Goal: Information Seeking & Learning: Learn about a topic

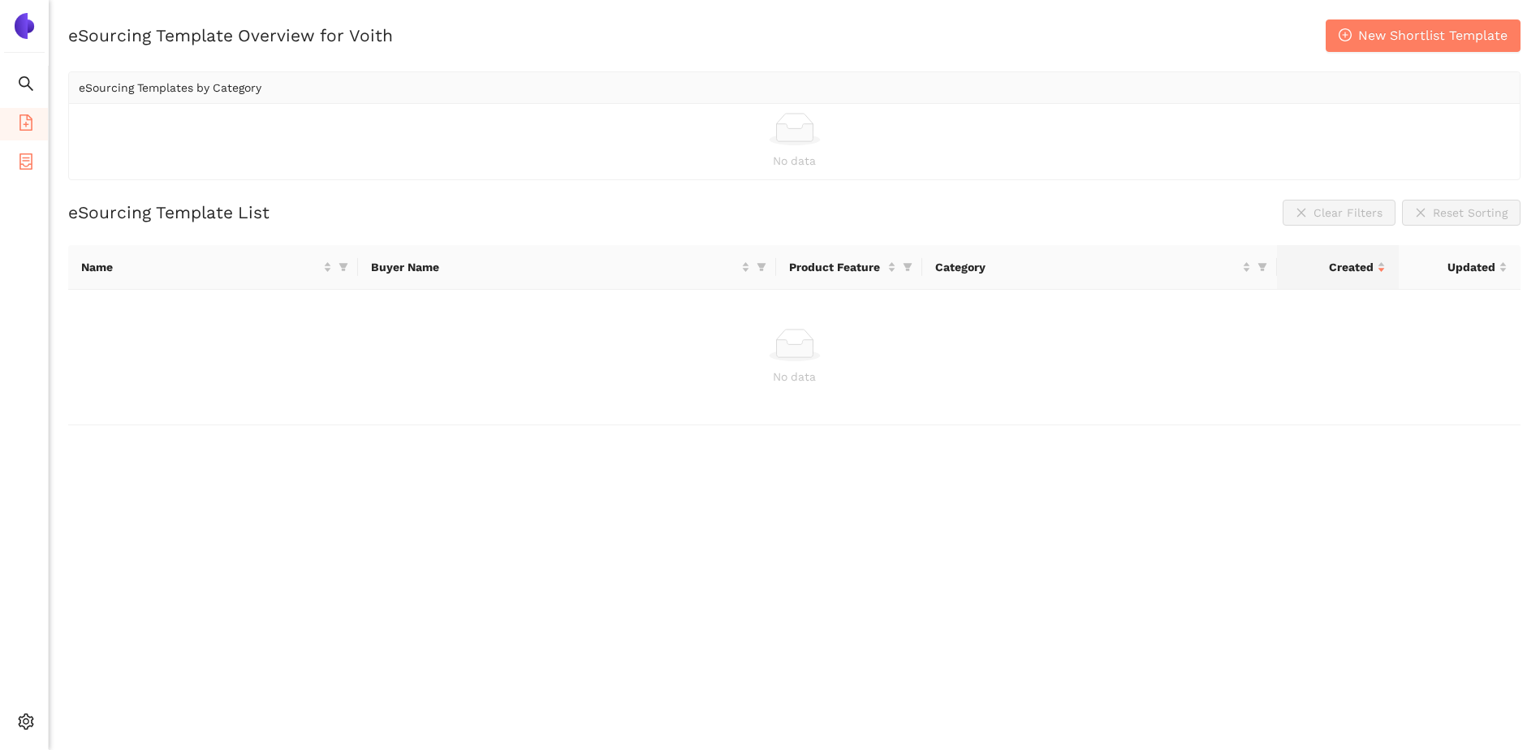
click at [24, 166] on icon "container" at bounding box center [26, 161] width 16 height 16
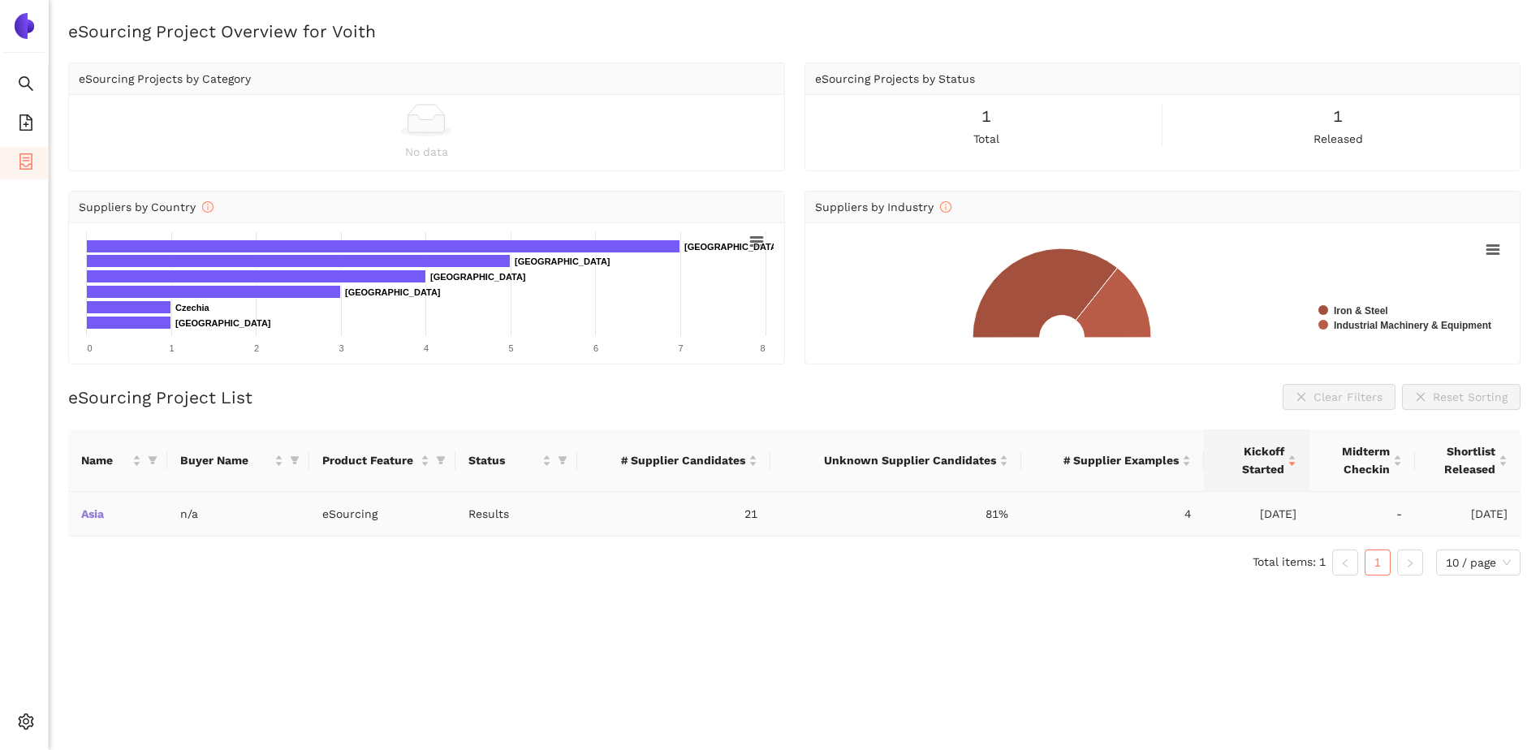
click at [0, 0] on link "Asia" at bounding box center [0, 0] width 0 height 0
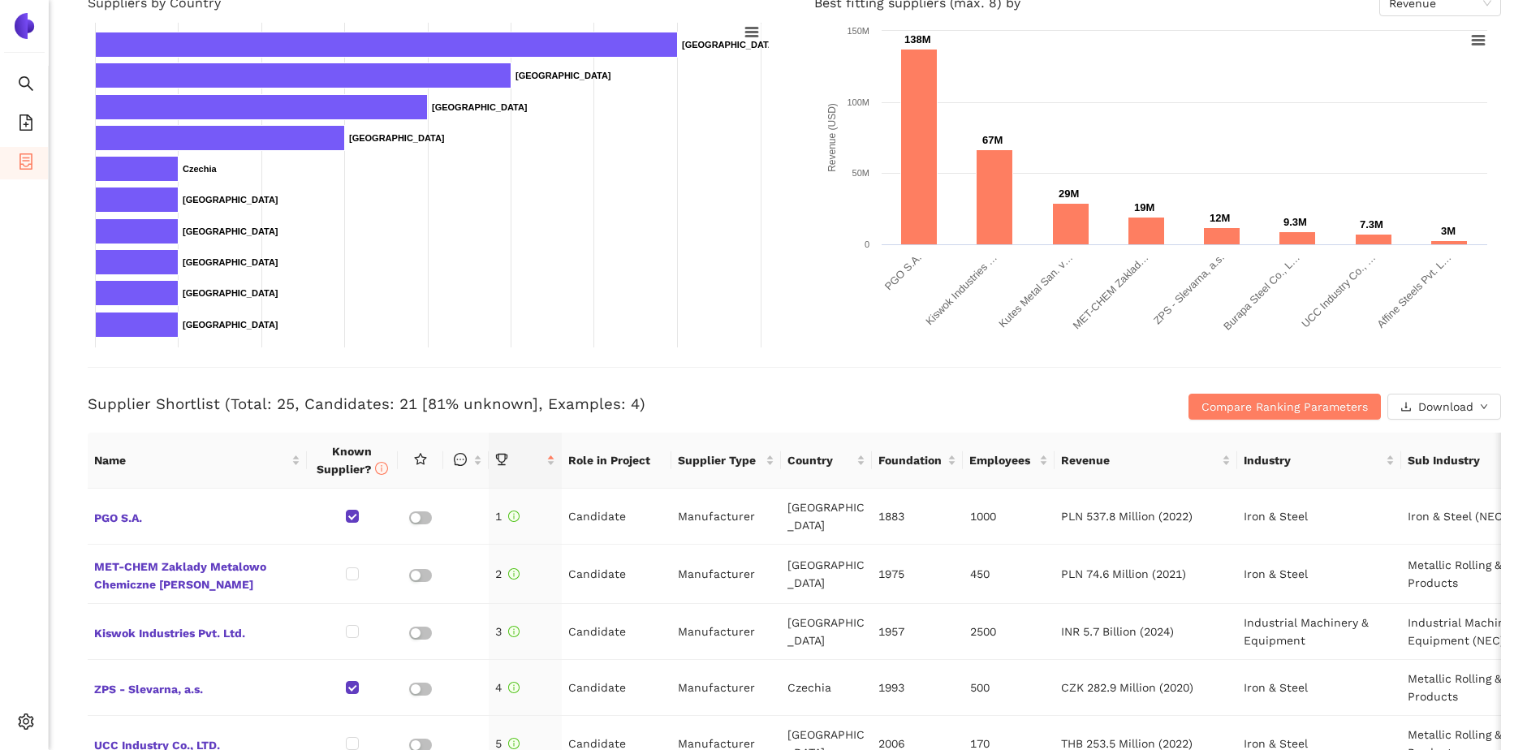
scroll to position [351, 0]
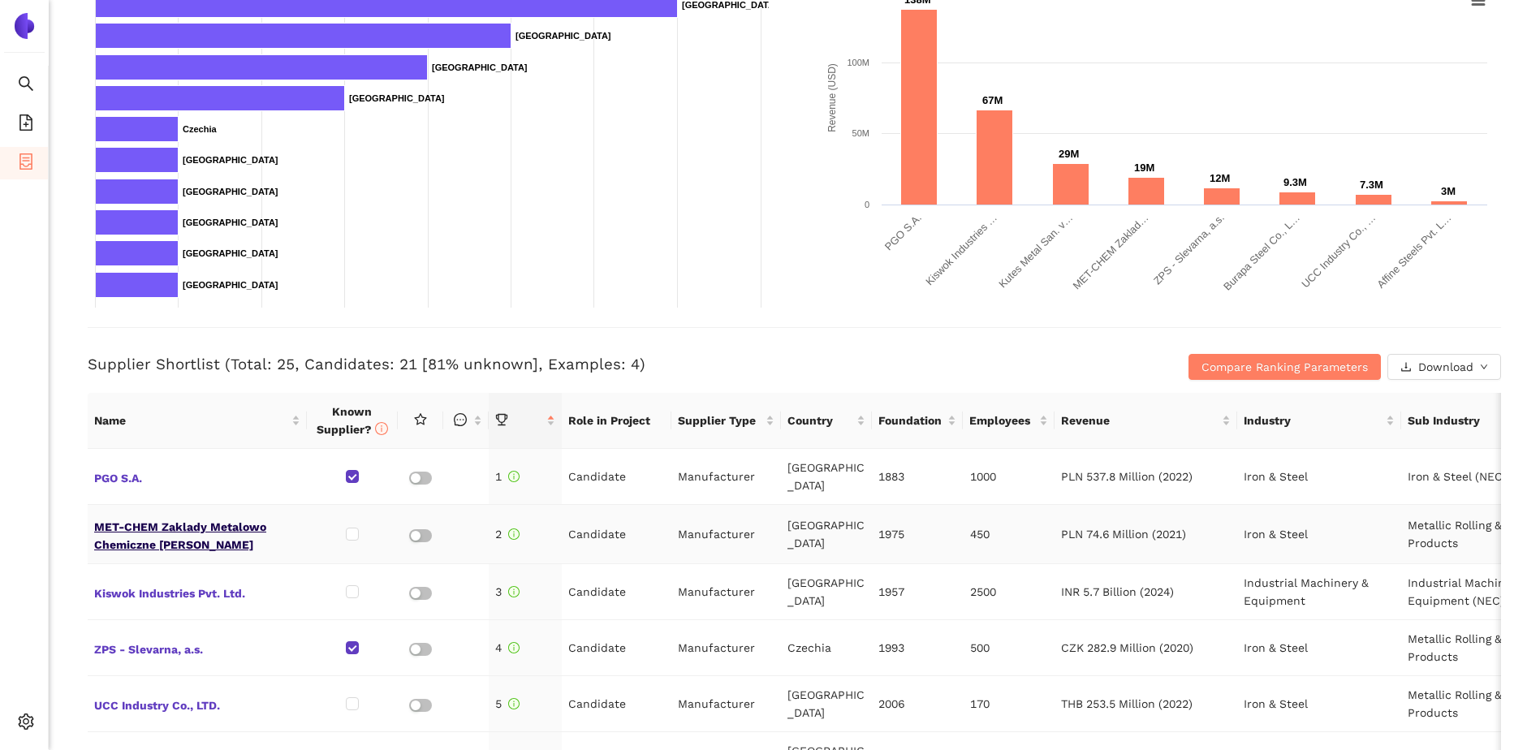
click at [199, 517] on span "MET-CHEM Zaklady Metalowo Chemiczne [PERSON_NAME]" at bounding box center [197, 534] width 206 height 39
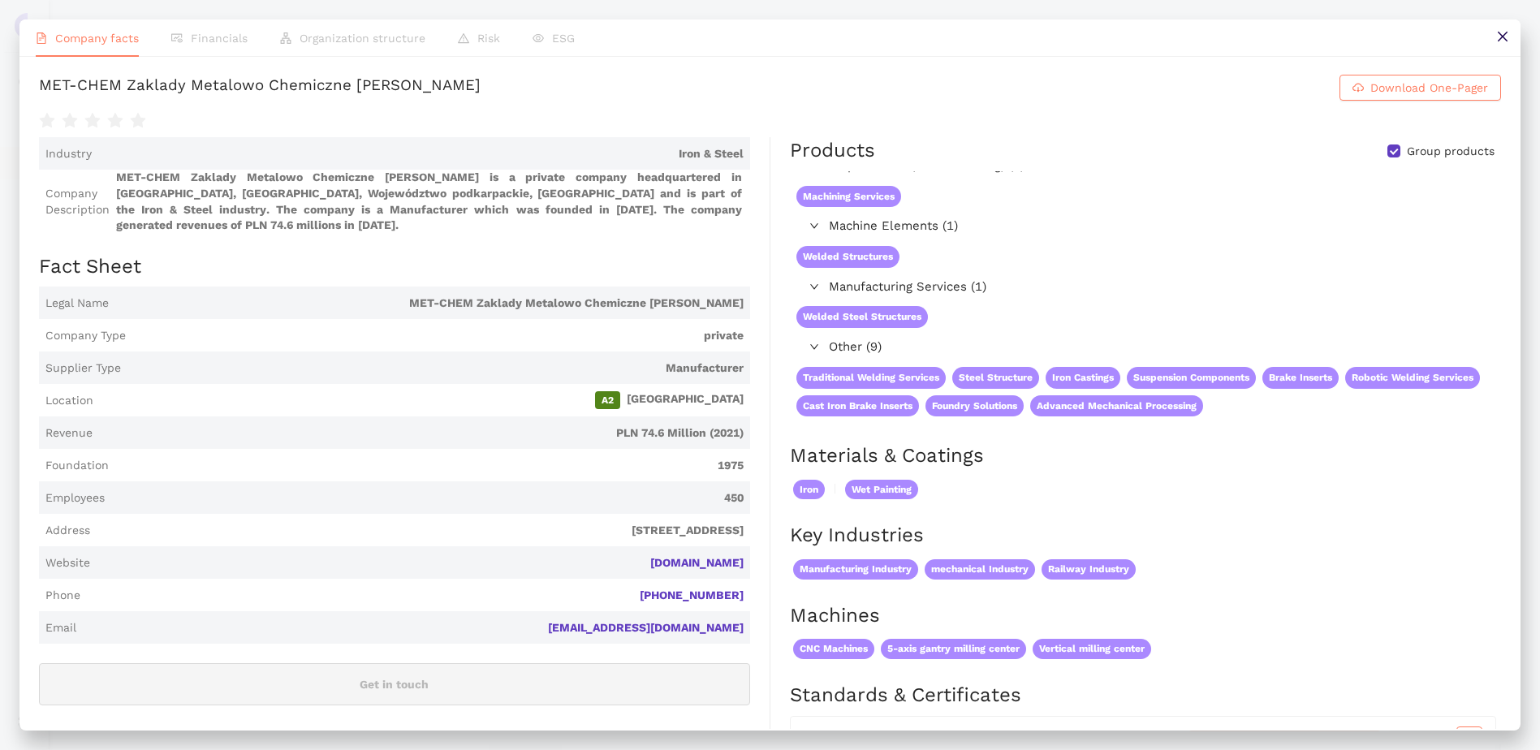
scroll to position [0, 0]
click at [388, 37] on span "Organization structure" at bounding box center [363, 38] width 126 height 13
click at [1500, 32] on icon "close" at bounding box center [1502, 36] width 13 height 13
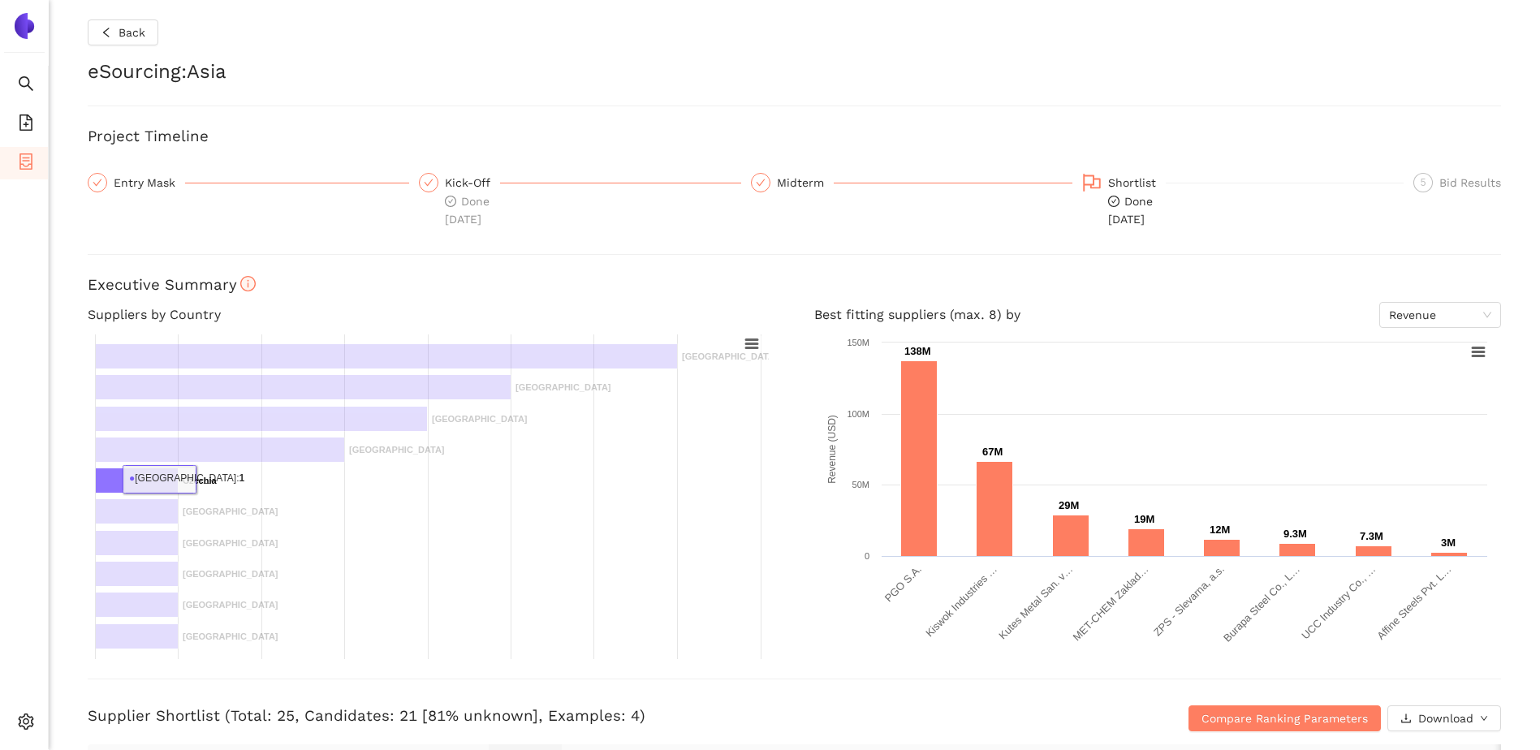
click at [201, 479] on text "Czechia ​ [GEOGRAPHIC_DATA]" at bounding box center [200, 481] width 34 height 10
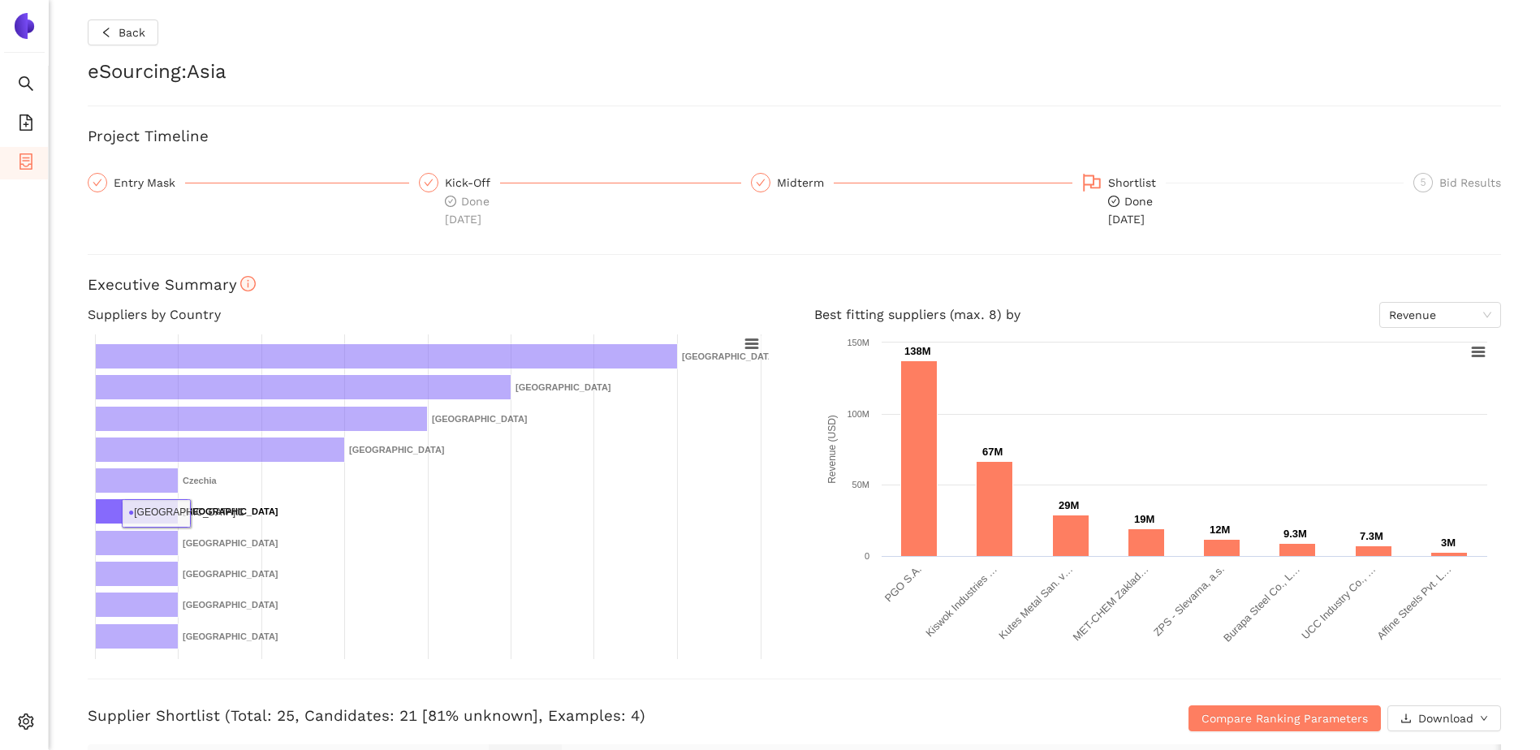
scroll to position [352, 0]
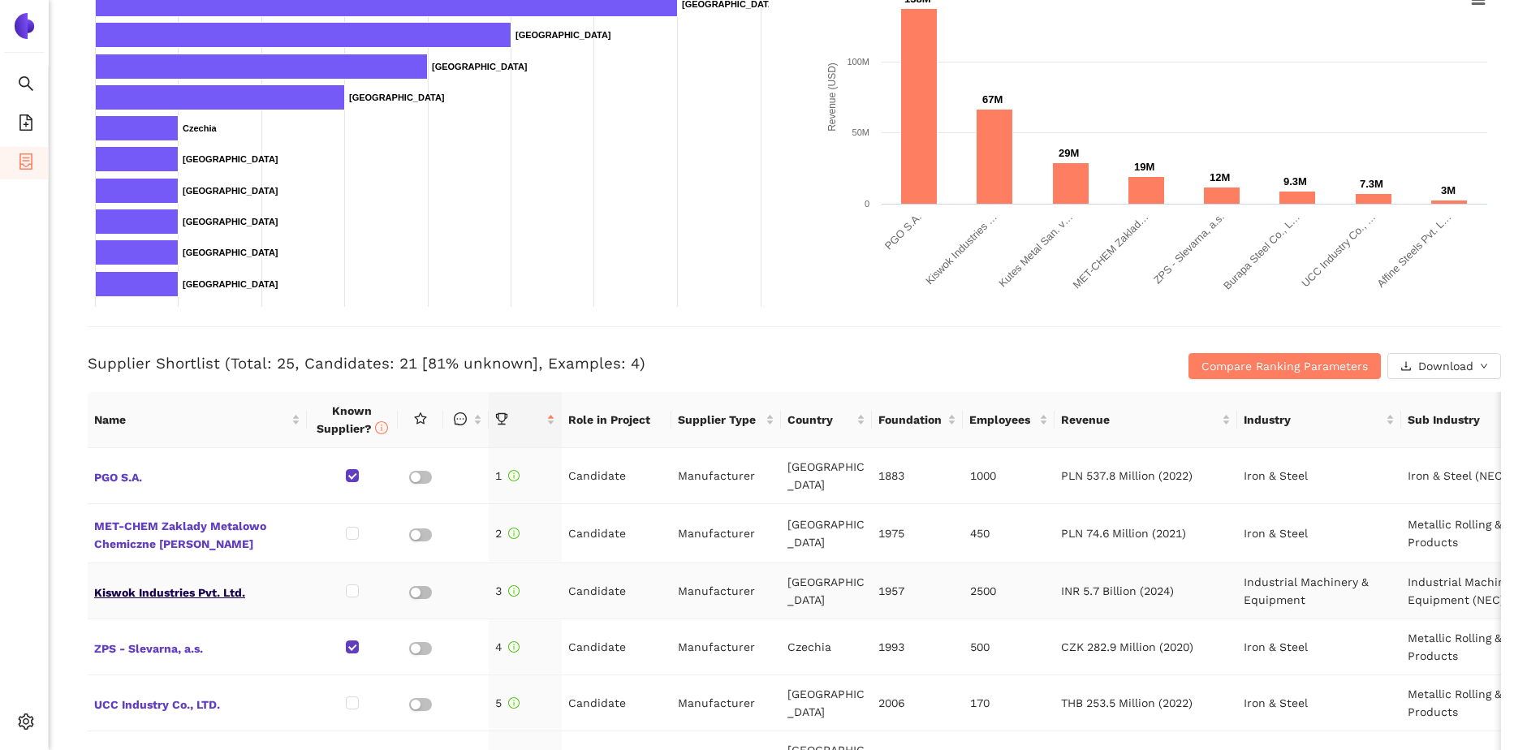
click at [166, 580] on span "Kiswok Industries Pvt. Ltd." at bounding box center [197, 590] width 206 height 21
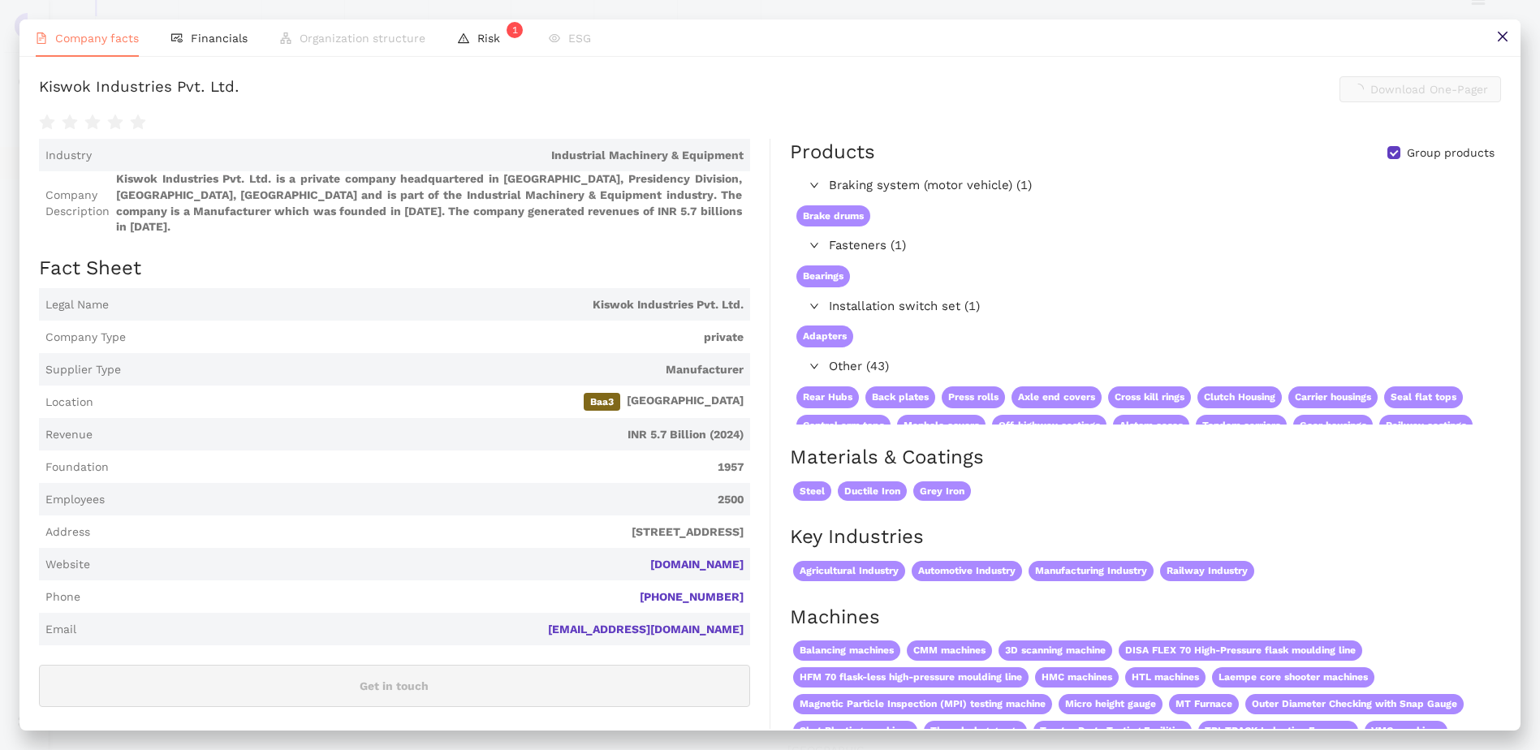
scroll to position [0, 0]
click at [387, 41] on span "Organization structure" at bounding box center [363, 38] width 126 height 13
click at [216, 41] on span "Financials" at bounding box center [219, 38] width 57 height 13
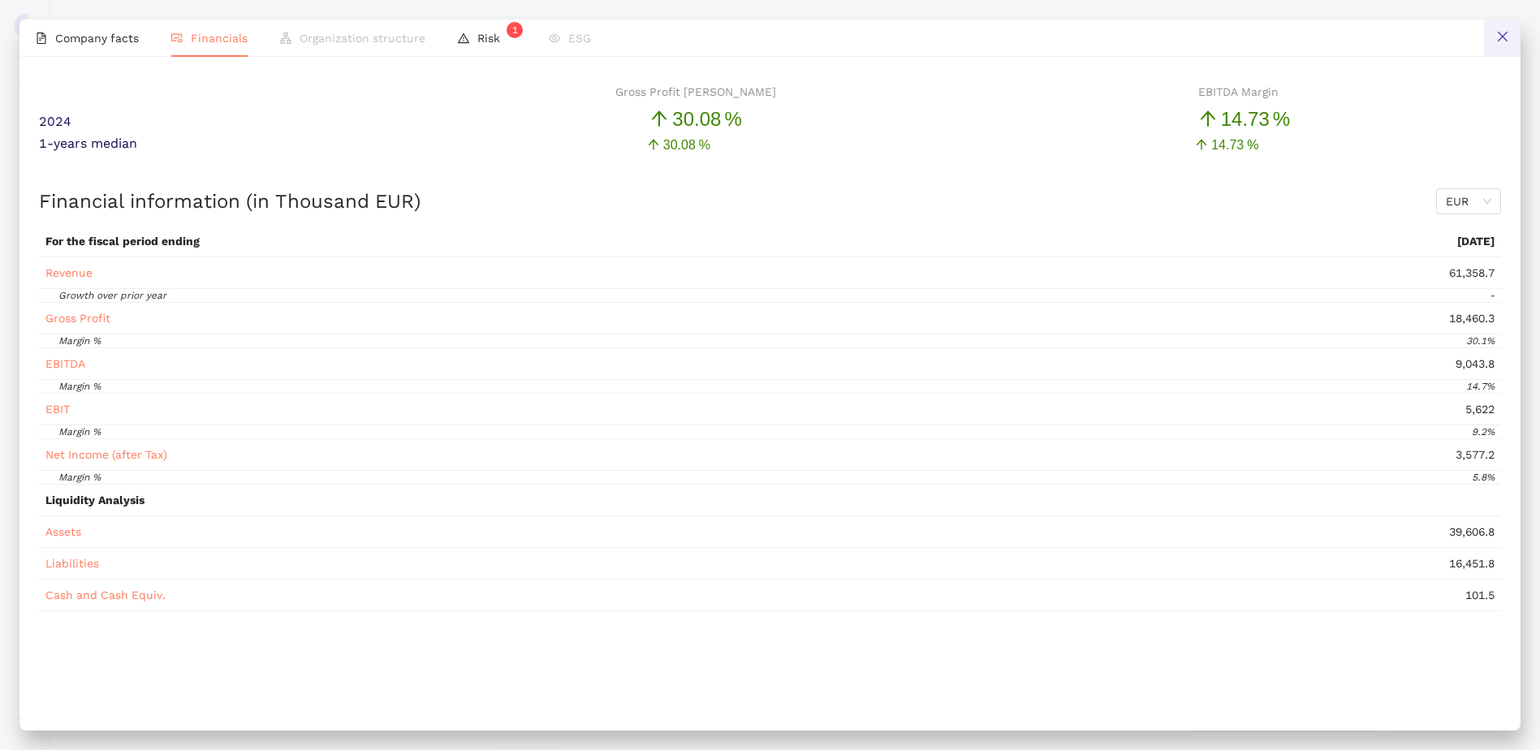
click at [1488, 32] on button at bounding box center [1502, 37] width 37 height 37
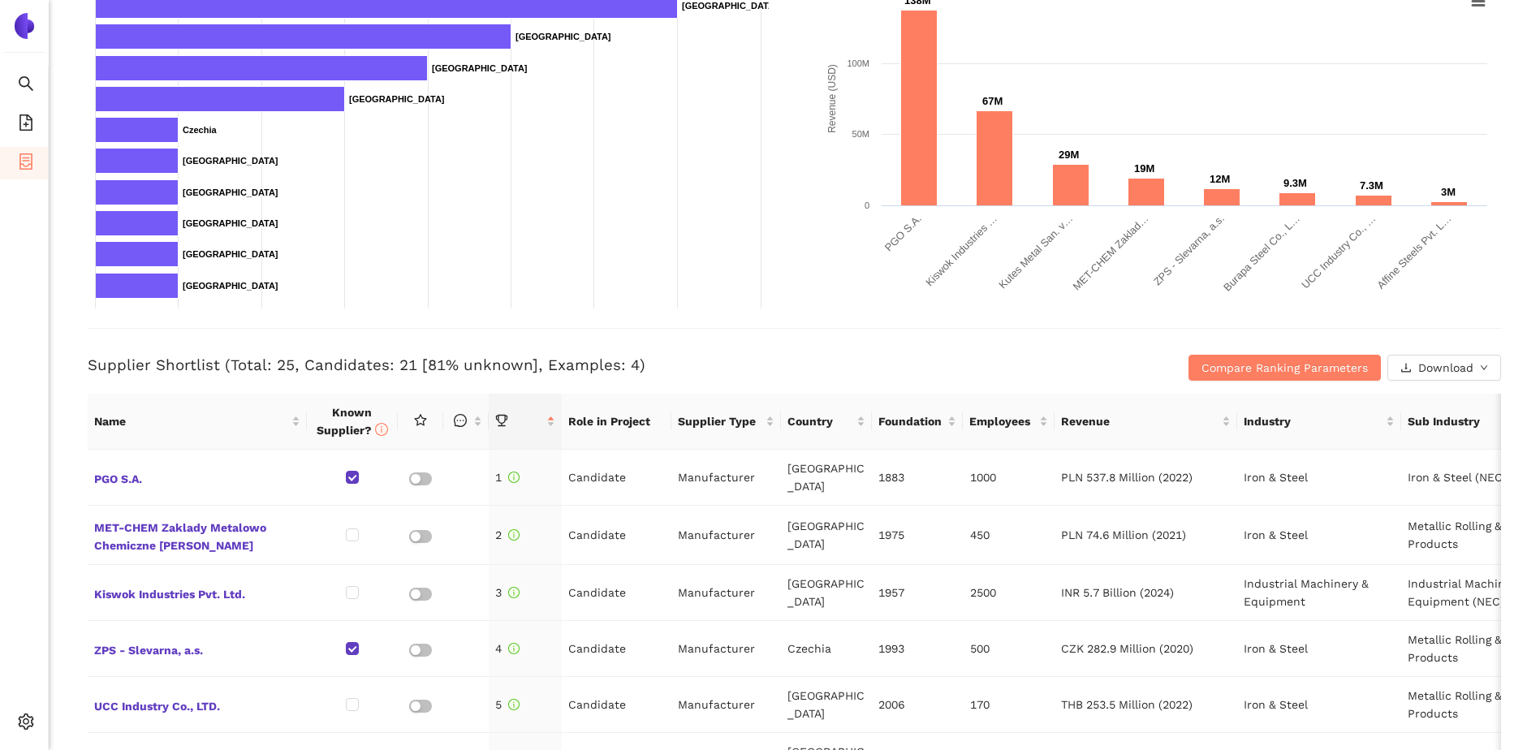
scroll to position [351, 0]
click at [192, 517] on span "MET-CHEM Zaklady Metalowo Chemiczne [PERSON_NAME]" at bounding box center [197, 534] width 206 height 39
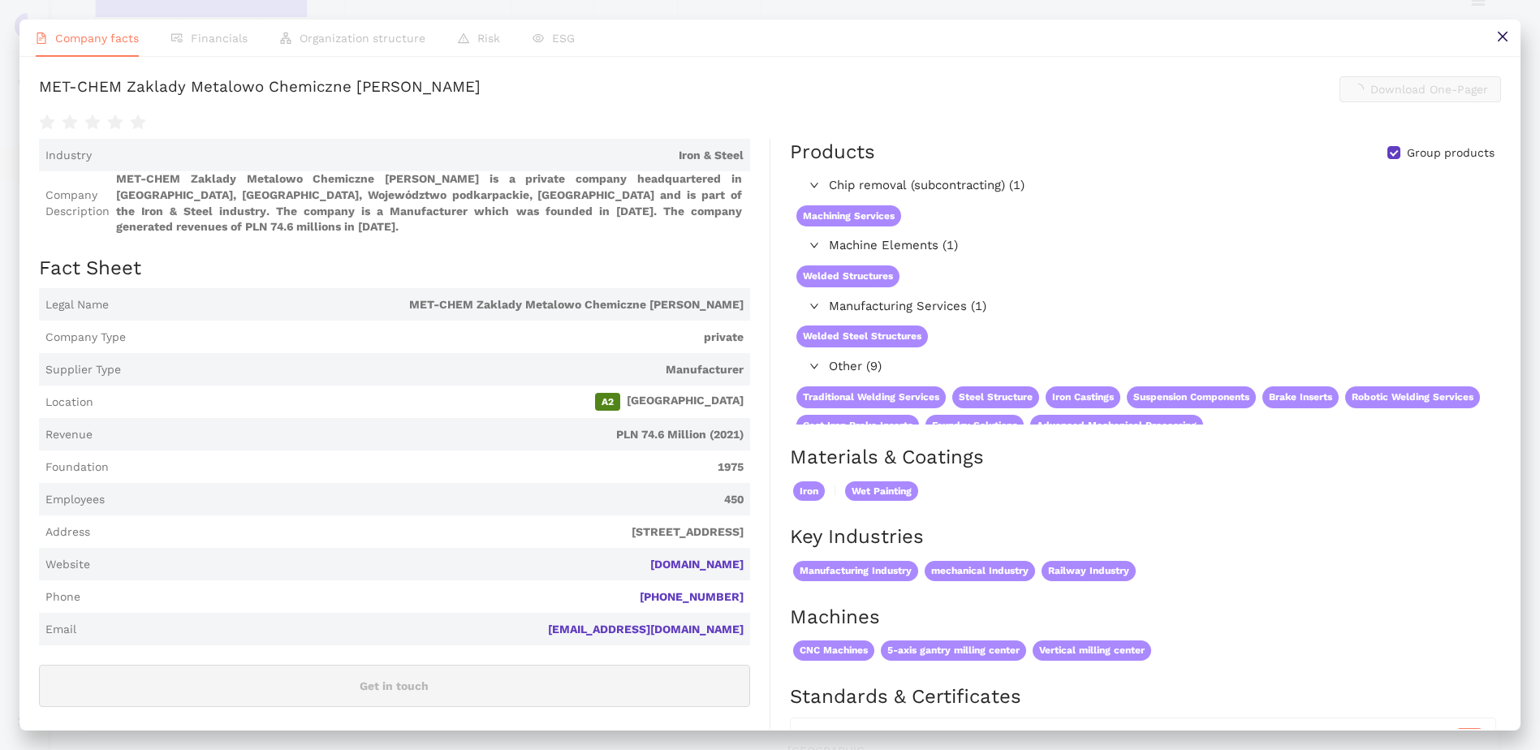
scroll to position [0, 0]
click at [214, 44] on span "Financials" at bounding box center [219, 38] width 57 height 13
click at [353, 37] on span "Organization structure" at bounding box center [363, 38] width 126 height 13
click at [226, 43] on span "Financials" at bounding box center [219, 38] width 57 height 13
click at [1506, 45] on button at bounding box center [1502, 37] width 37 height 37
